Goal: Task Accomplishment & Management: Complete application form

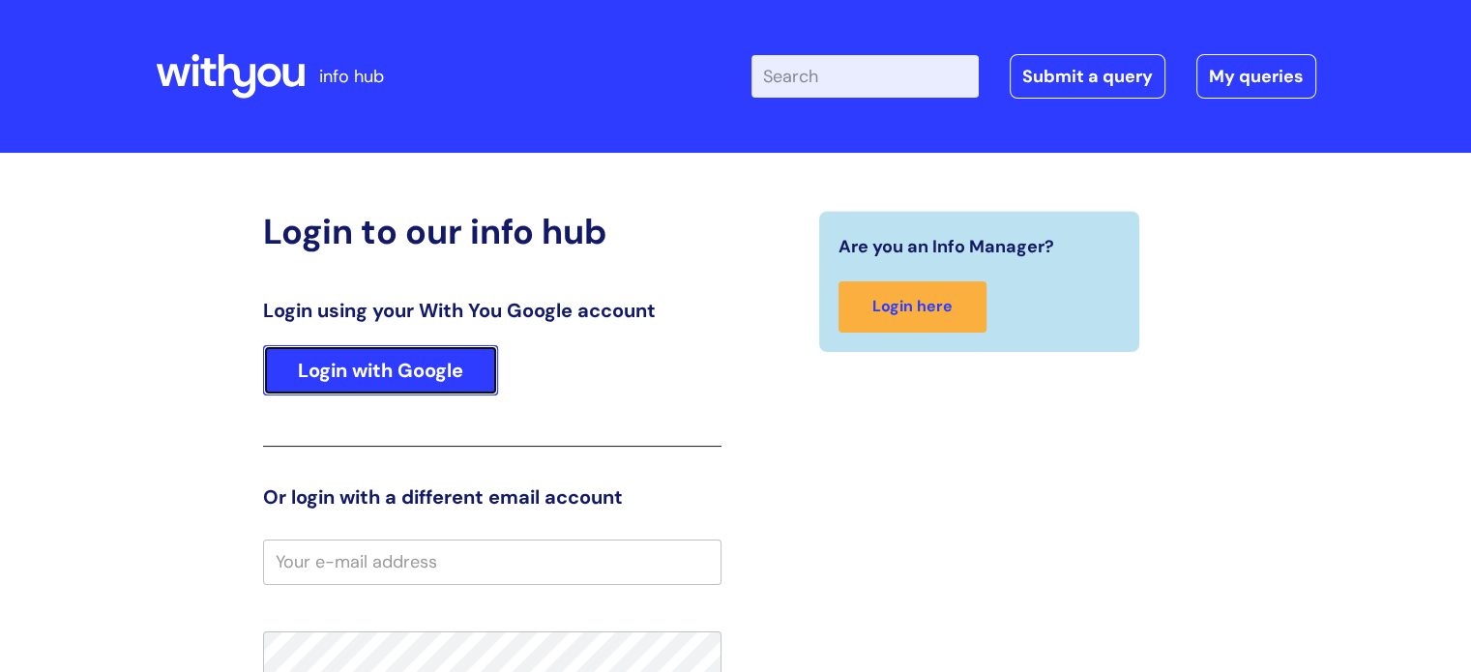
click at [411, 387] on link "Login with Google" at bounding box center [380, 370] width 235 height 50
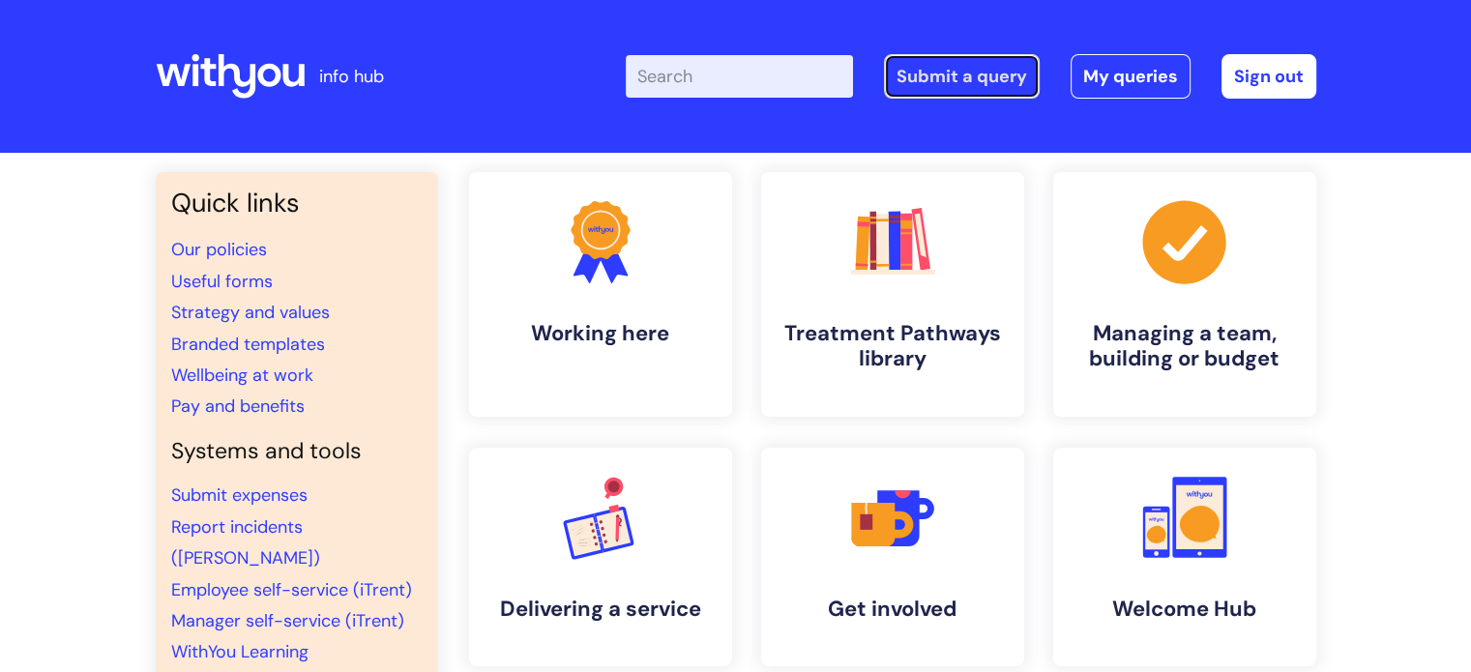
click at [976, 87] on link "Submit a query" at bounding box center [962, 76] width 156 height 45
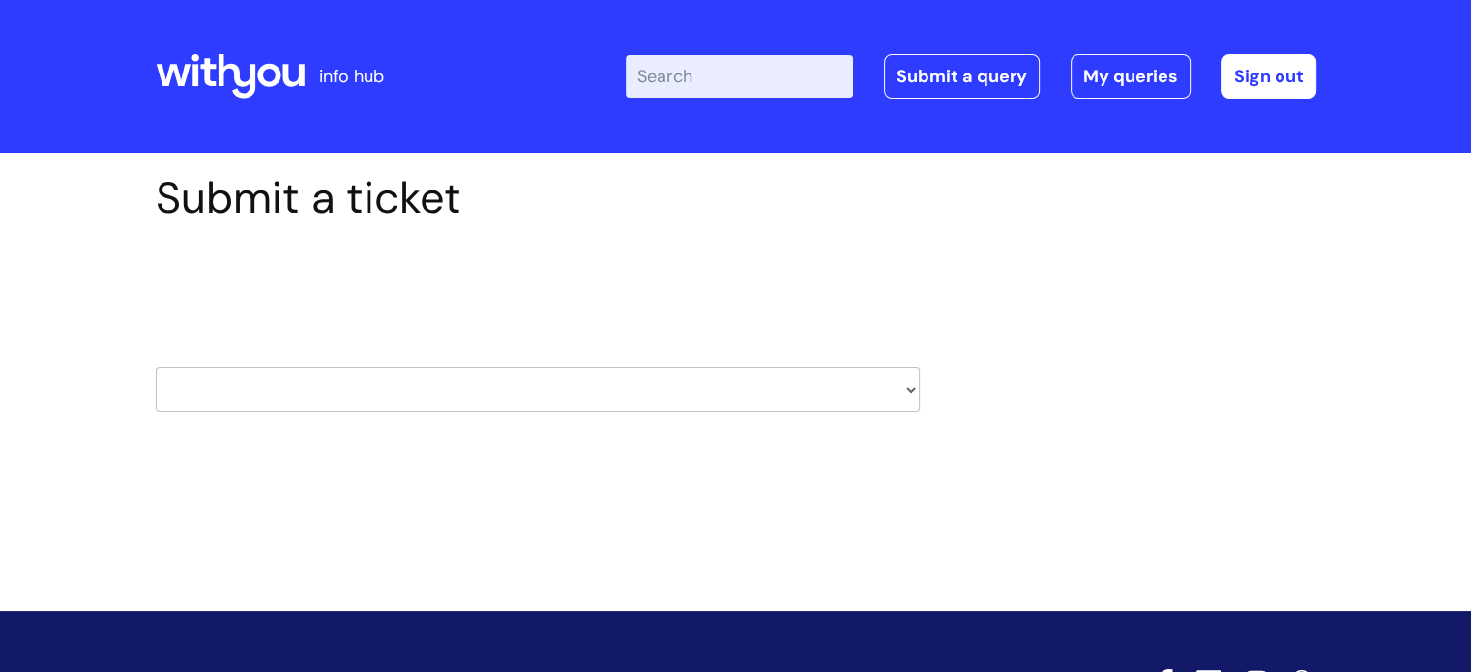
click at [902, 383] on select "HR / People IT and Support Clinical Drug Alerts Finance Accounts Data Support T…" at bounding box center [538, 390] width 764 height 45
select select "it_and_support"
click at [156, 368] on select "HR / People IT and Support Clinical Drug Alerts Finance Accounts Data Support T…" at bounding box center [538, 390] width 764 height 45
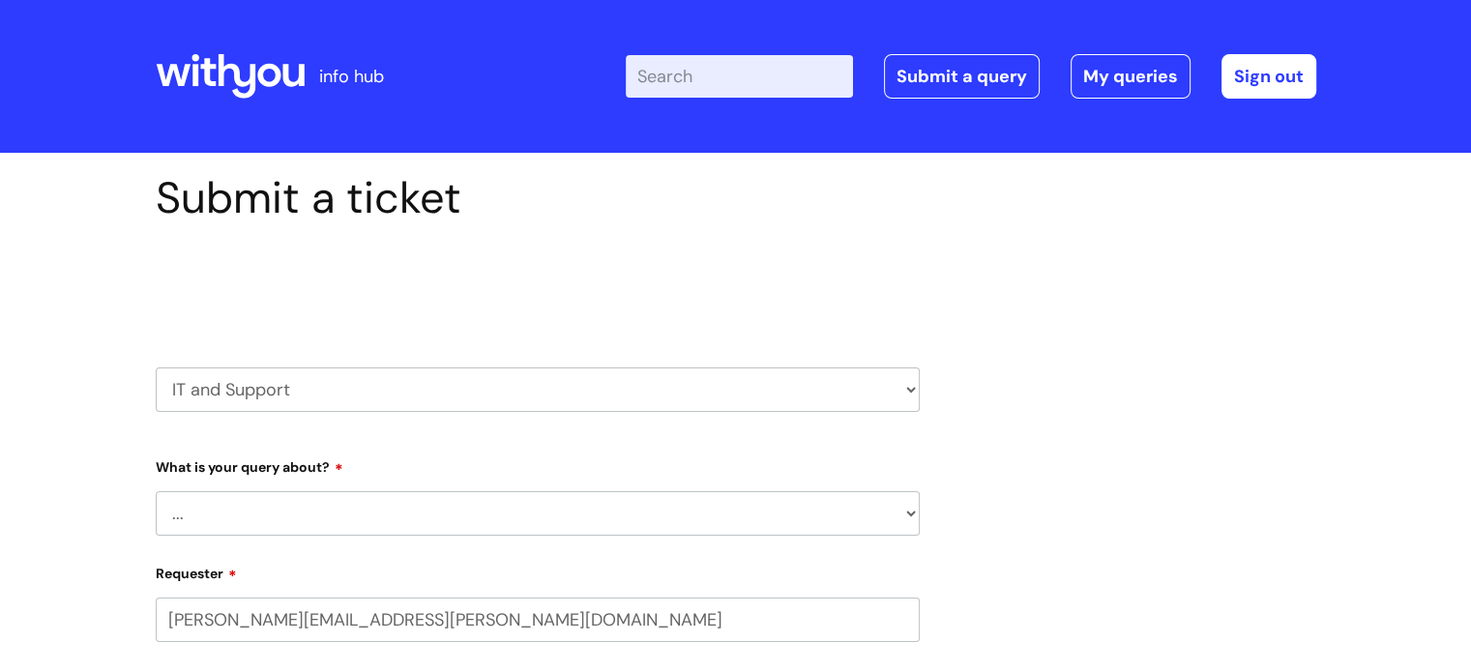
select select "80004157237"
click at [894, 515] on select "... Mobile Phone Reset & MFA Accounts, Starters and Leavers IT Hardware issue I…" at bounding box center [538, 513] width 764 height 45
click at [156, 491] on select "... Mobile Phone Reset & MFA Accounts, Starters and Leavers IT Hardware issue I…" at bounding box center [538, 513] width 764 height 45
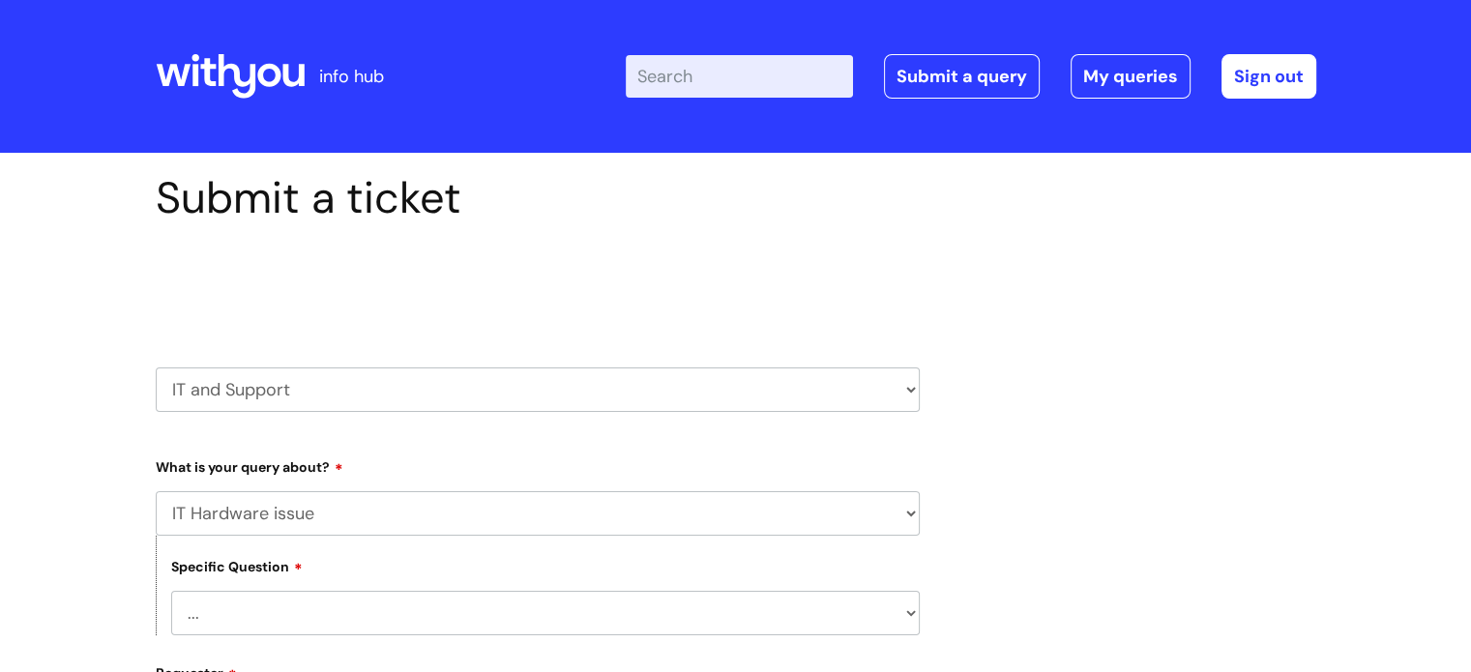
click at [902, 517] on select "... Mobile Phone Reset & MFA Accounts, Starters and Leavers IT Hardware issue I…" at bounding box center [538, 513] width 764 height 45
select select "Accounts, Starters and Leavers"
click at [156, 491] on select "... Mobile Phone Reset & MFA Accounts, Starters and Leavers IT Hardware issue I…" at bounding box center [538, 513] width 764 height 45
click at [906, 608] on select "... I have a new starter I have a leaver I need to make a change to an account …" at bounding box center [545, 613] width 749 height 45
select select "I need to make a change to an account"
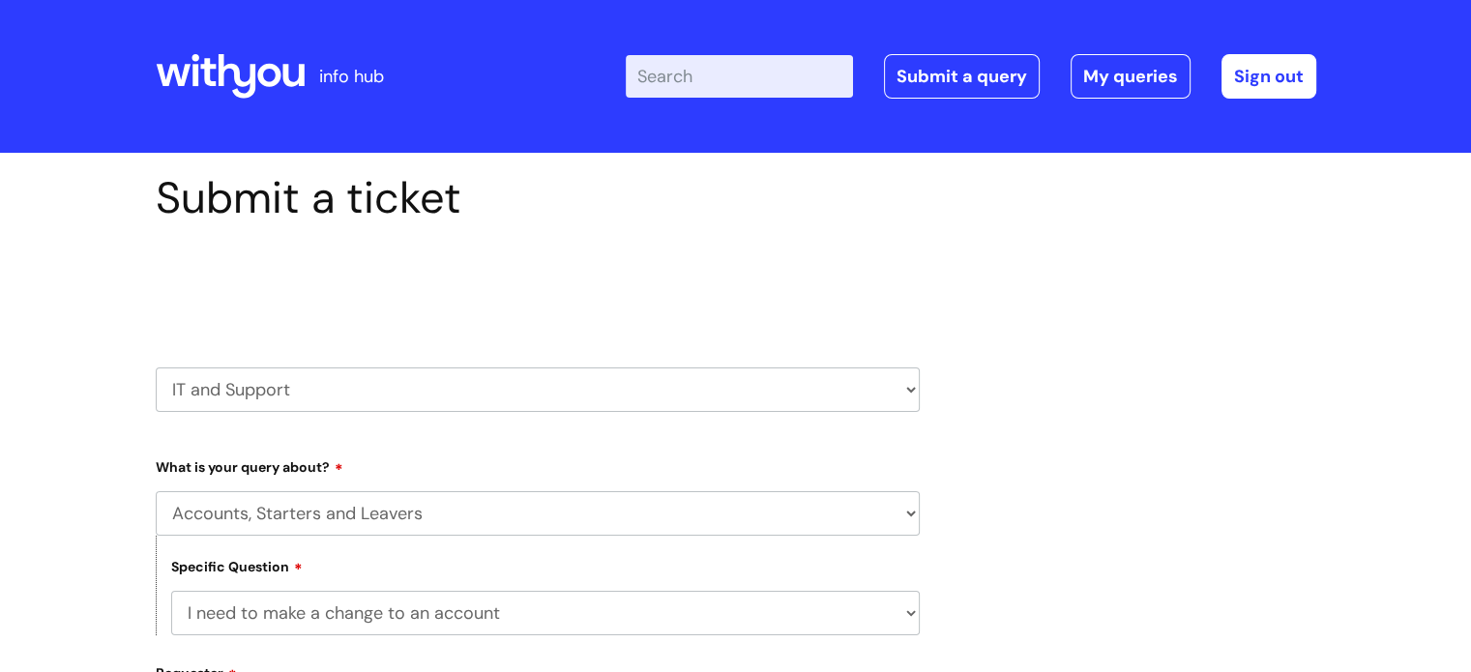
click at [171, 591] on select "... I have a new starter I have a leaver I need to make a change to an account …" at bounding box center [545, 613] width 749 height 45
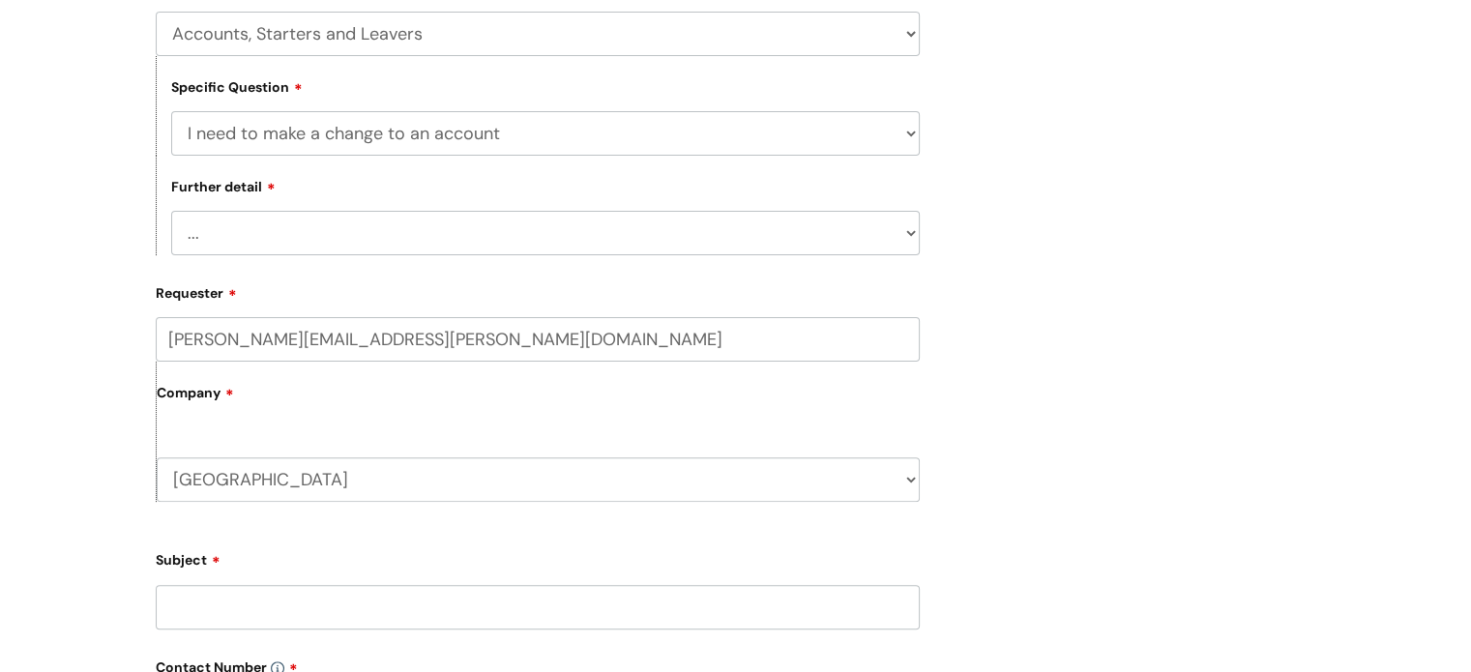
scroll to position [586, 0]
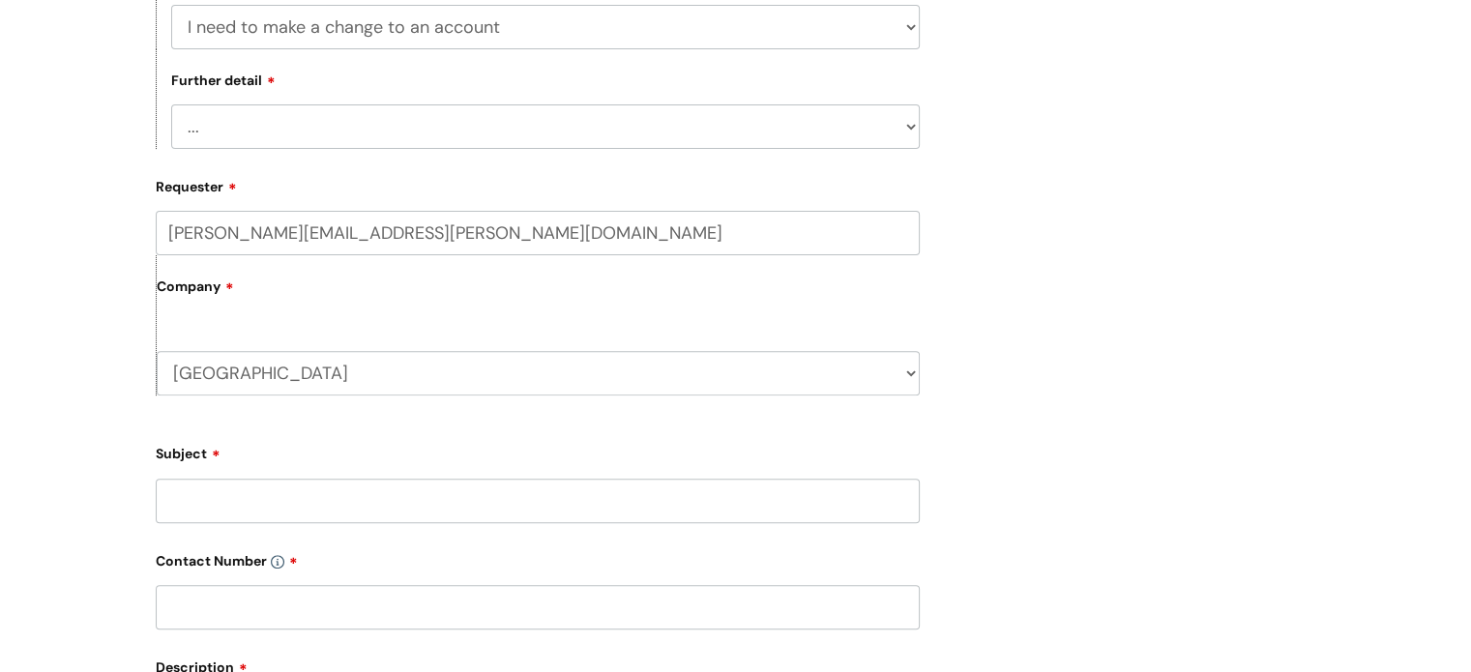
click at [907, 135] on select "... I need to amend the name, details or access of an account I need to reinsta…" at bounding box center [545, 126] width 749 height 45
select select "I need to amend the name, details or access of an account"
click at [171, 104] on select "... I need to amend the name, details or access of an account I need to reinsta…" at bounding box center [545, 126] width 749 height 45
click at [475, 506] on input "Subject" at bounding box center [538, 501] width 764 height 45
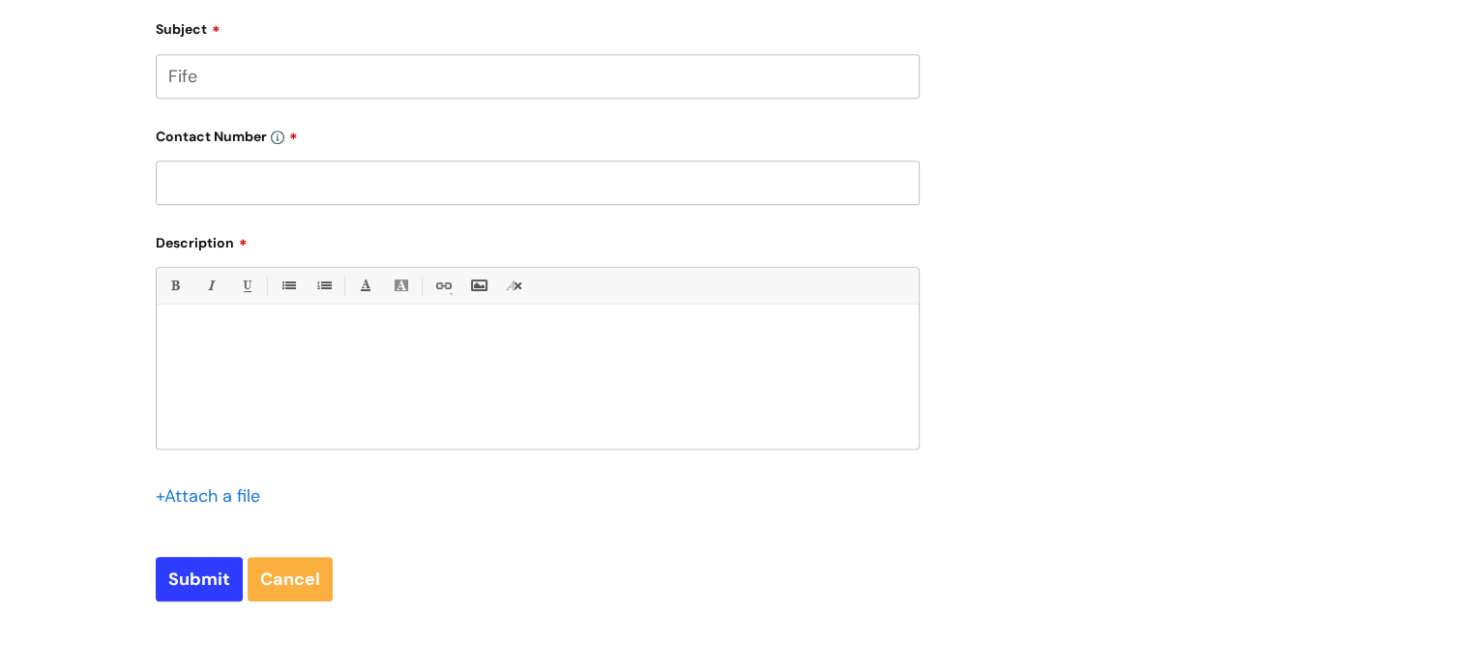
scroll to position [1014, 0]
click at [298, 178] on input "text" at bounding box center [538, 180] width 764 height 45
click at [270, 73] on input "Fife" at bounding box center [538, 73] width 764 height 45
type input "F"
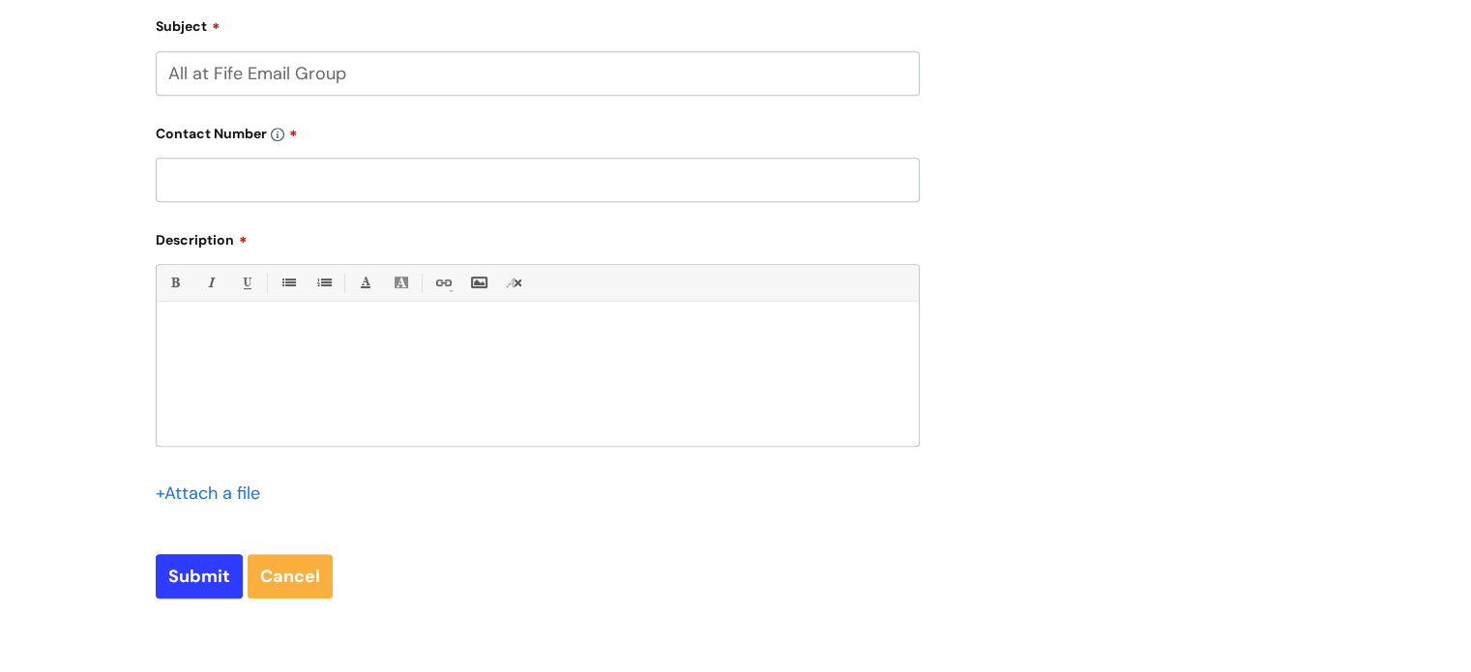
type input "All at Fife Email Group"
click at [223, 200] on input "text" at bounding box center [538, 180] width 764 height 45
type input "07587129737"
click at [217, 331] on p at bounding box center [537, 335] width 733 height 17
